Goal: Transaction & Acquisition: Subscribe to service/newsletter

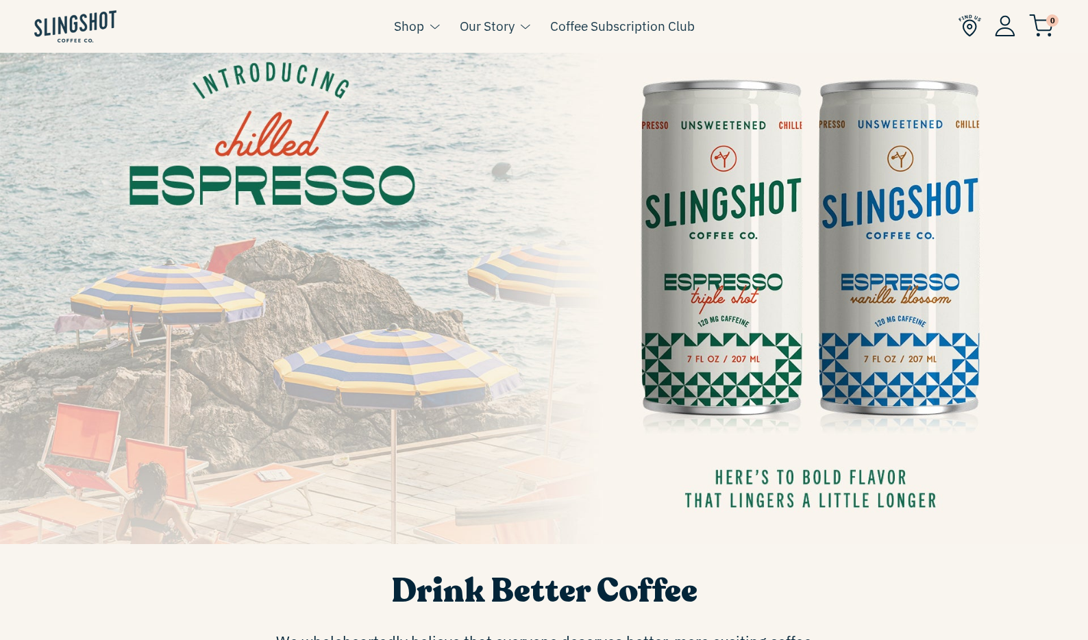
scroll to position [462, 0]
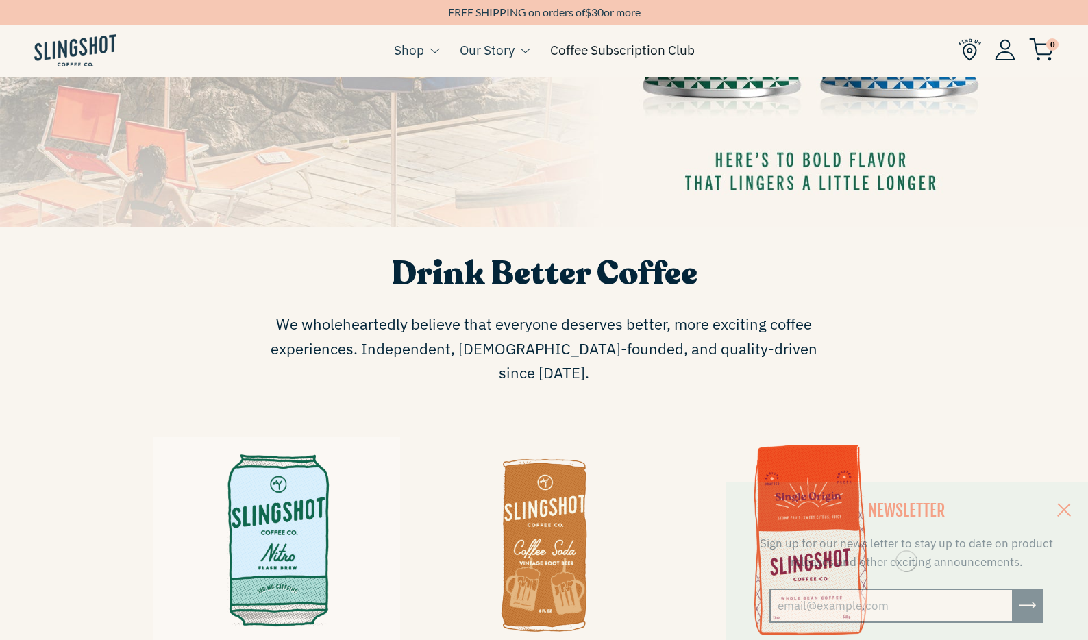
click at [674, 45] on link "Coffee Subscription Club" at bounding box center [622, 50] width 145 height 21
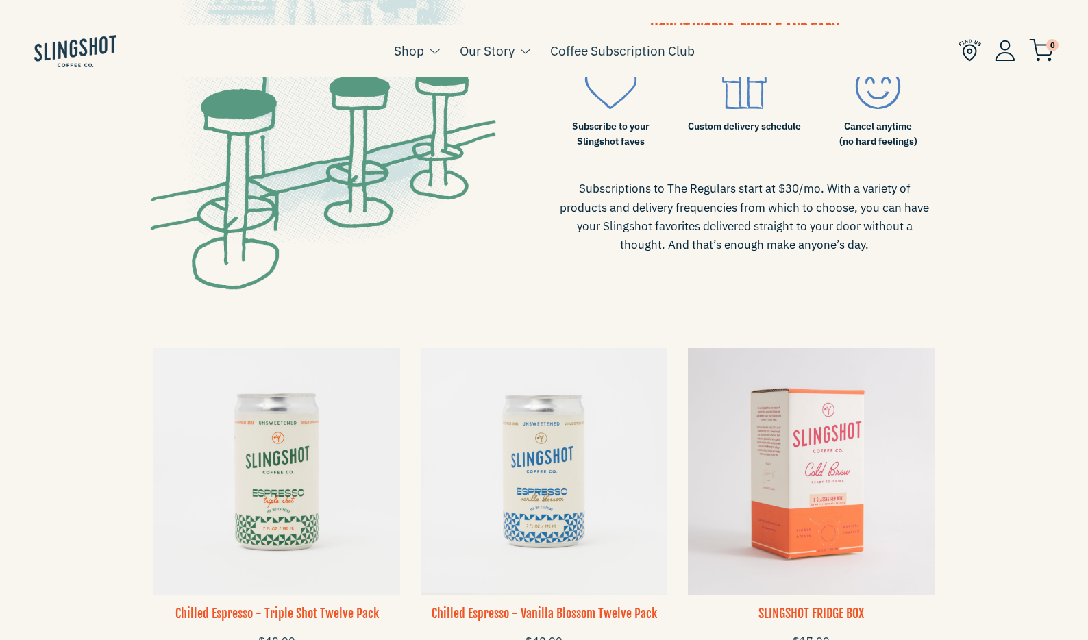
scroll to position [810, 0]
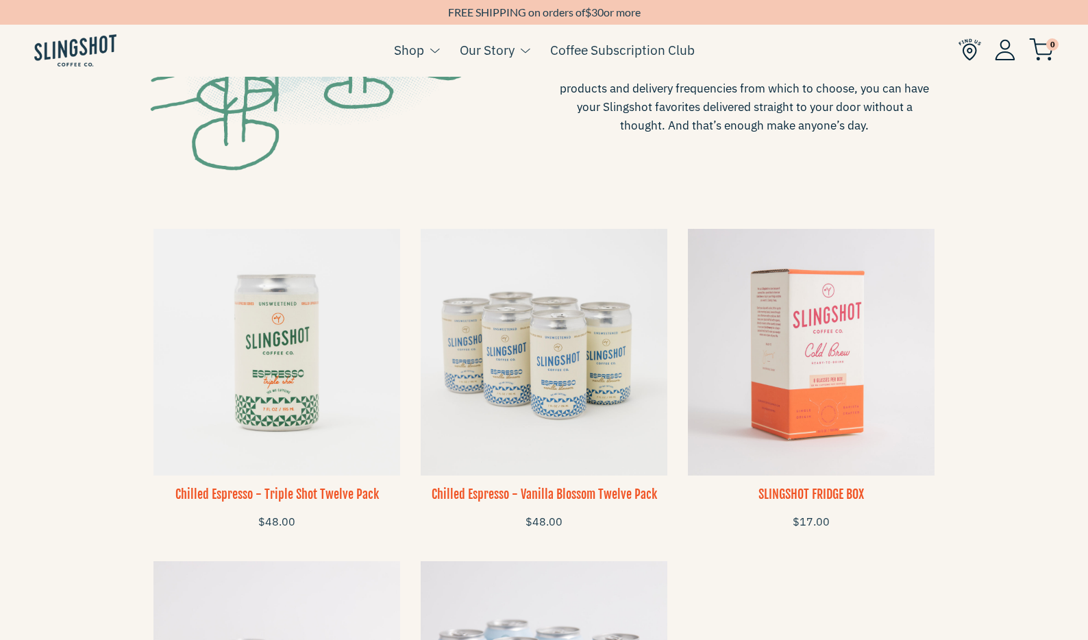
click at [557, 311] on img at bounding box center [544, 352] width 247 height 247
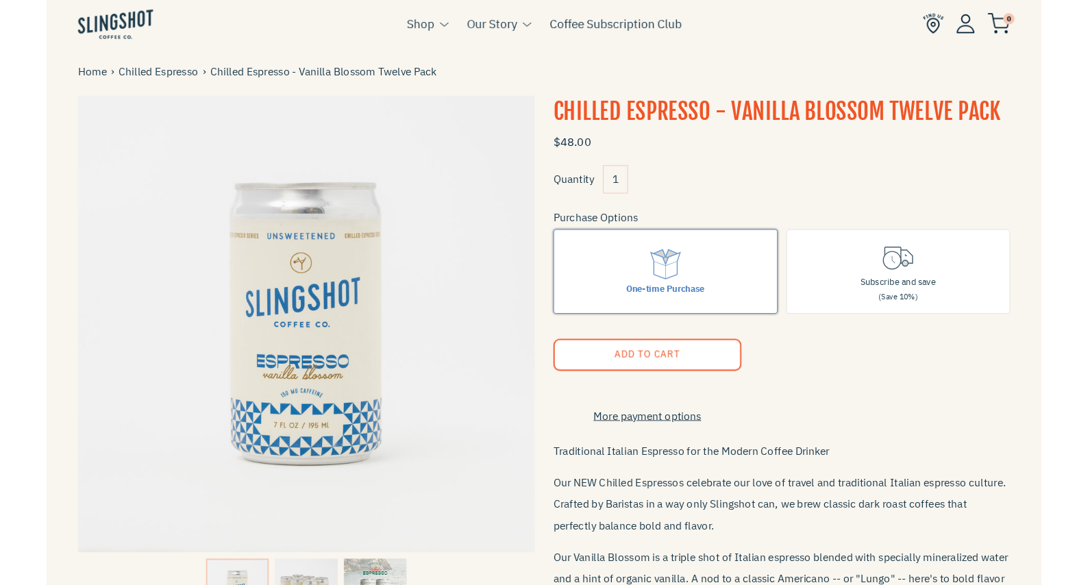
scroll to position [25, 0]
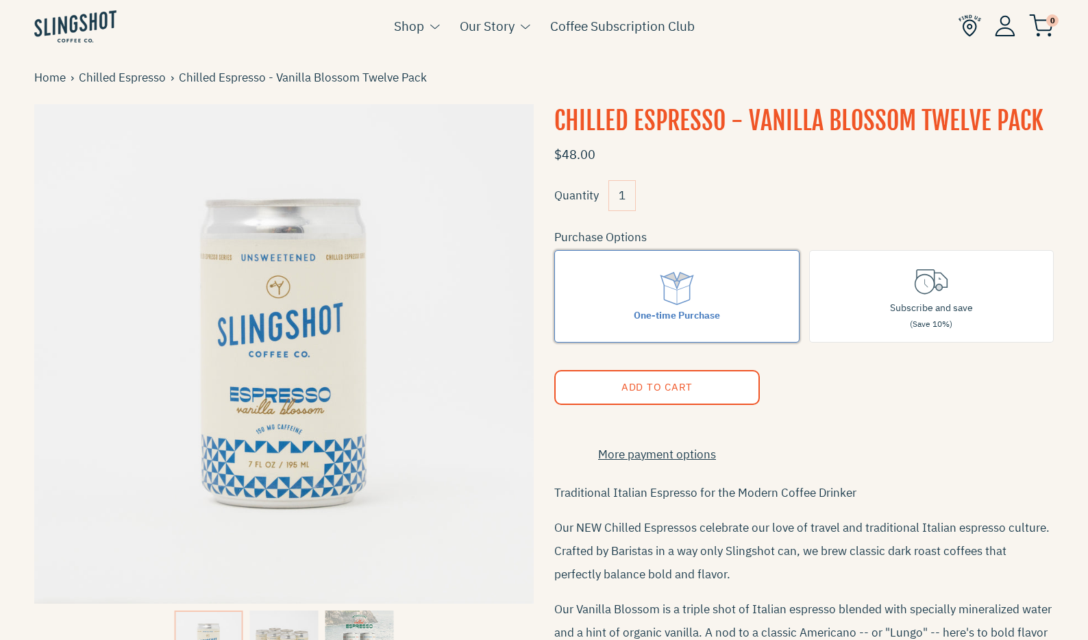
click at [785, 311] on label "One-time Purchase" at bounding box center [676, 296] width 245 height 93
click at [0, 0] on input "One-time Purchase" at bounding box center [0, 0] width 0 height 0
click at [870, 298] on label "Subscribe and save (Save 10%)" at bounding box center [931, 296] width 245 height 93
click at [0, 0] on input "Subscribe and save (Save 10%)" at bounding box center [0, 0] width 0 height 0
